Goal: Task Accomplishment & Management: Manage account settings

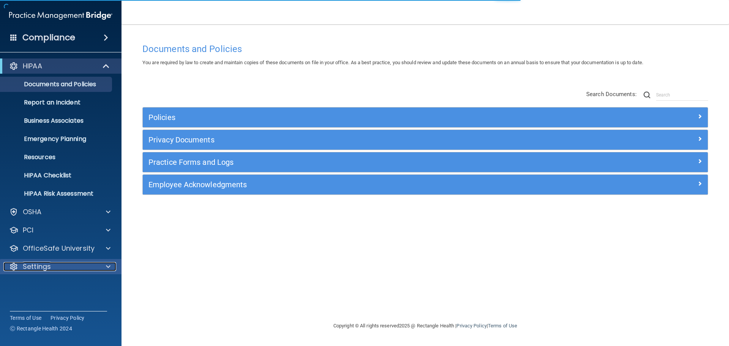
click at [111, 264] on div at bounding box center [107, 266] width 19 height 9
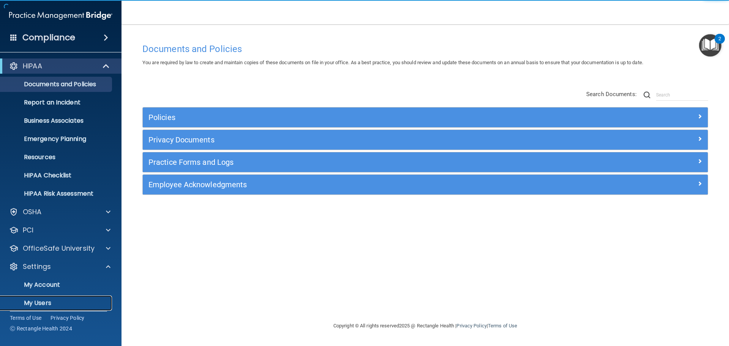
click at [49, 303] on p "My Users" at bounding box center [57, 303] width 104 height 8
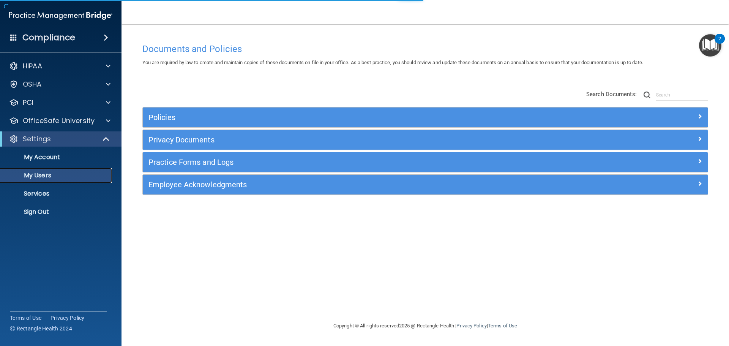
select select "20"
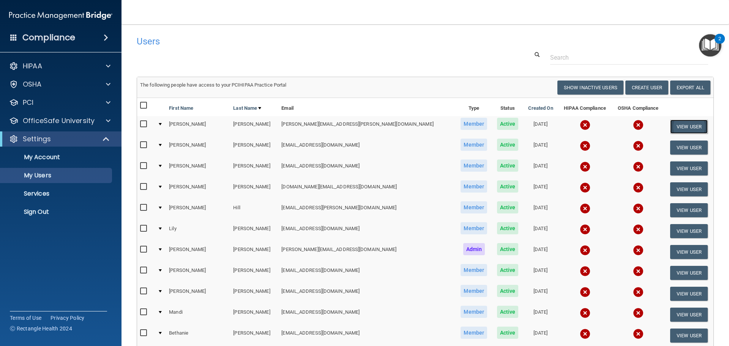
click at [679, 126] on button "View User" at bounding box center [689, 127] width 38 height 14
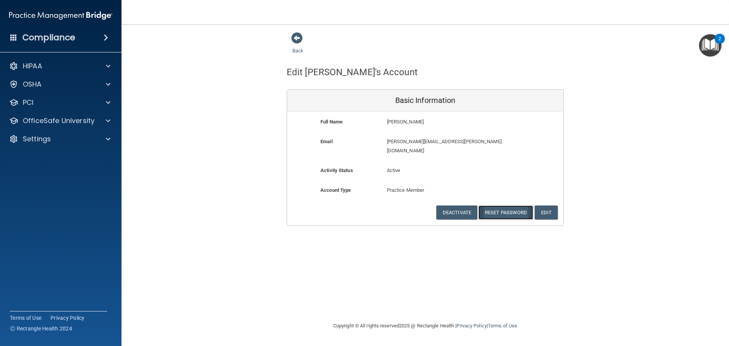
click at [500, 205] on button "Reset Password" at bounding box center [505, 212] width 55 height 14
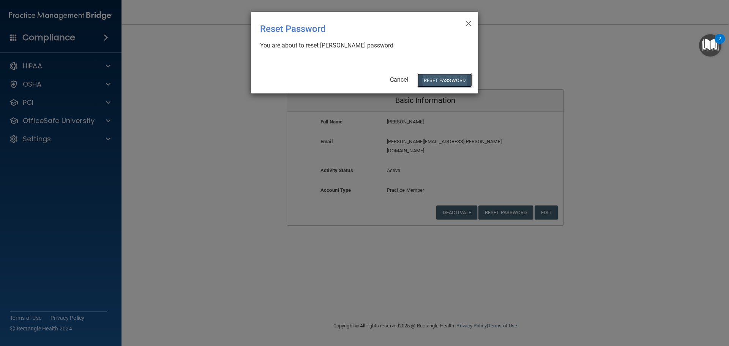
click at [439, 79] on button "Reset Password" at bounding box center [444, 80] width 55 height 14
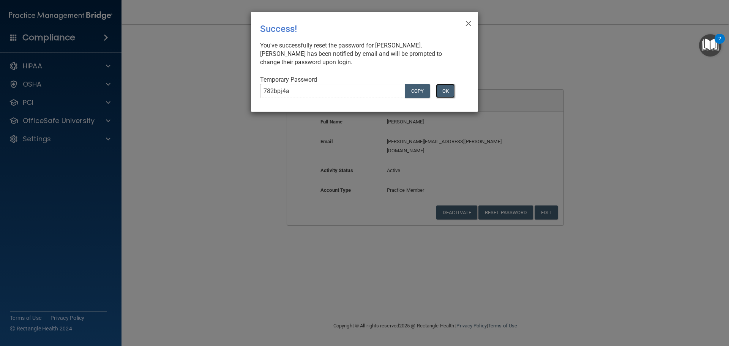
click at [450, 88] on button "OK" at bounding box center [445, 91] width 19 height 14
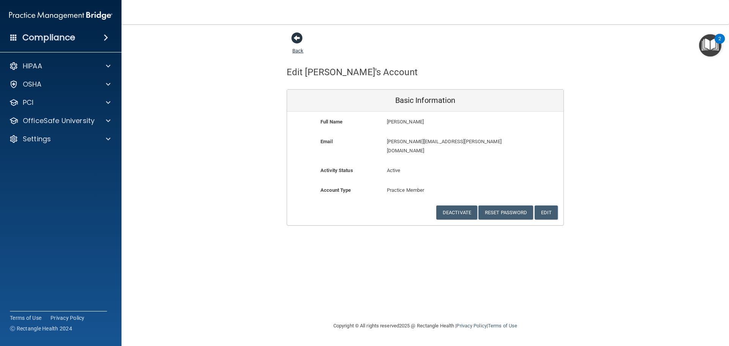
click at [296, 36] on span at bounding box center [296, 37] width 11 height 11
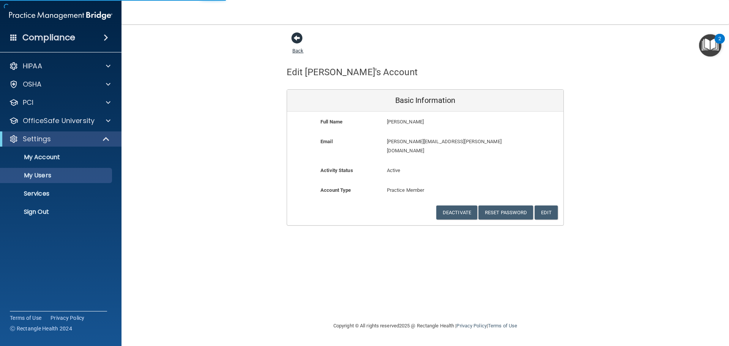
select select "20"
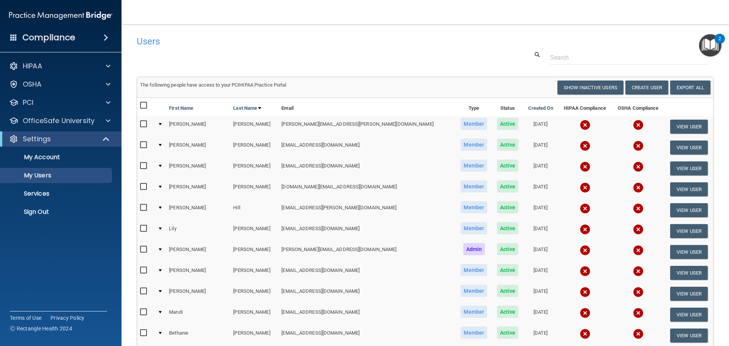
click at [13, 36] on span at bounding box center [13, 37] width 7 height 7
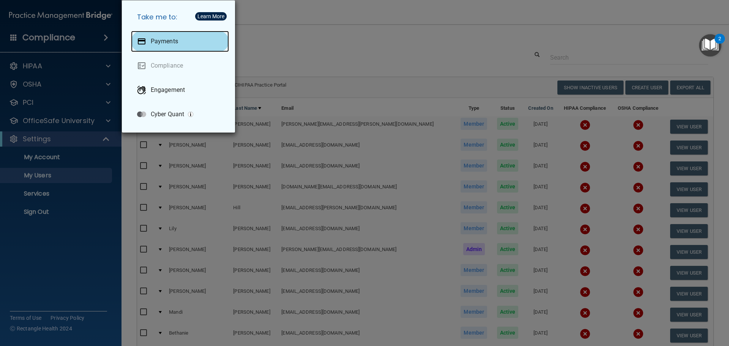
click at [158, 43] on p "Payments" at bounding box center [164, 42] width 27 height 8
